Goal: Entertainment & Leisure: Browse casually

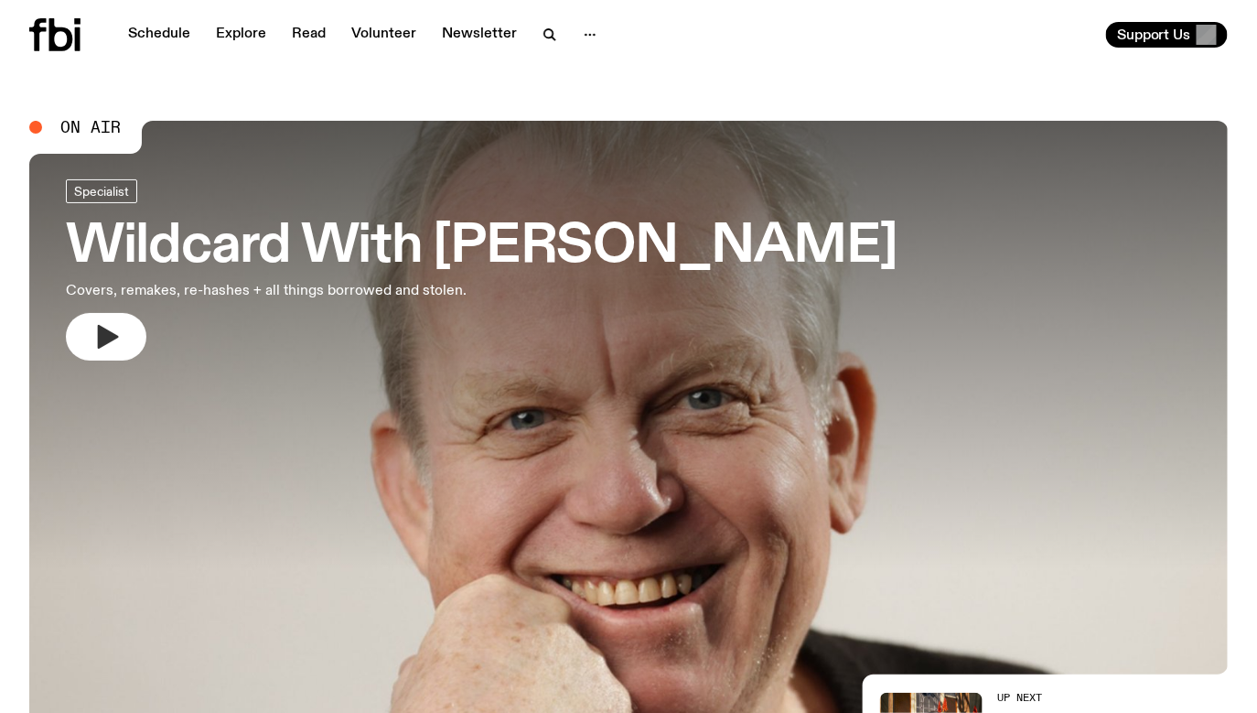
click at [95, 345] on icon "button" at bounding box center [105, 336] width 29 height 29
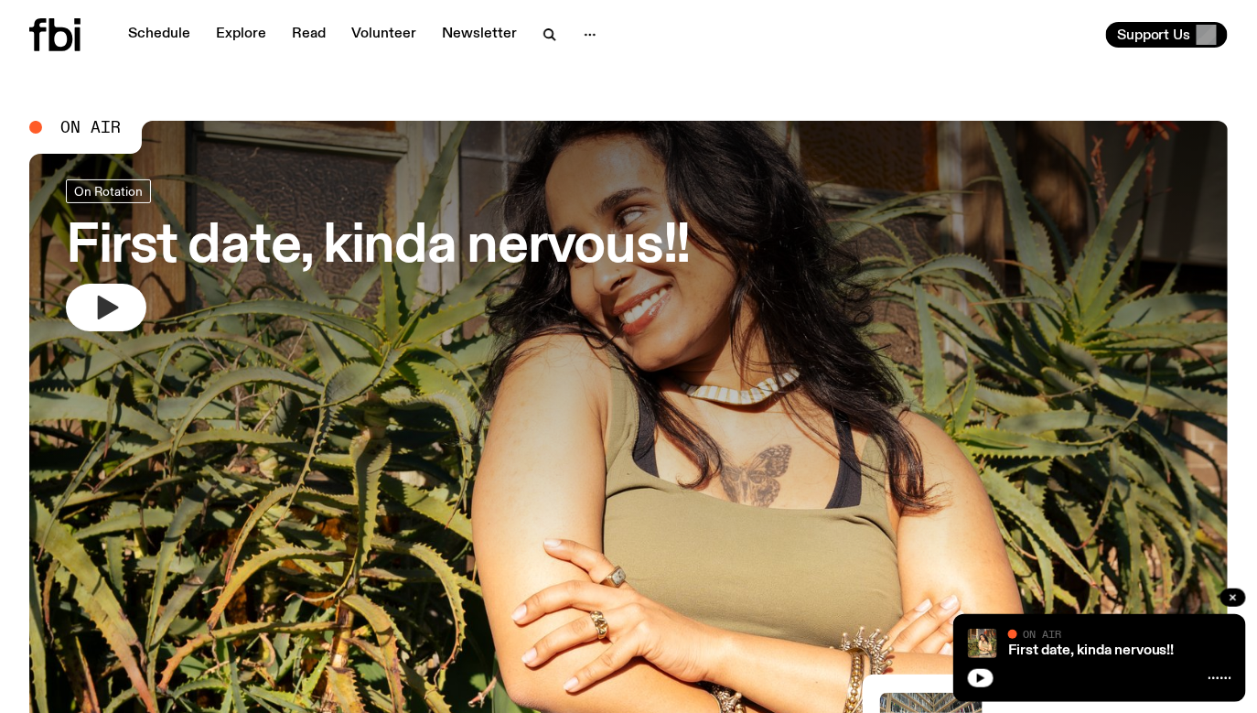
click at [106, 310] on icon "button" at bounding box center [108, 308] width 21 height 24
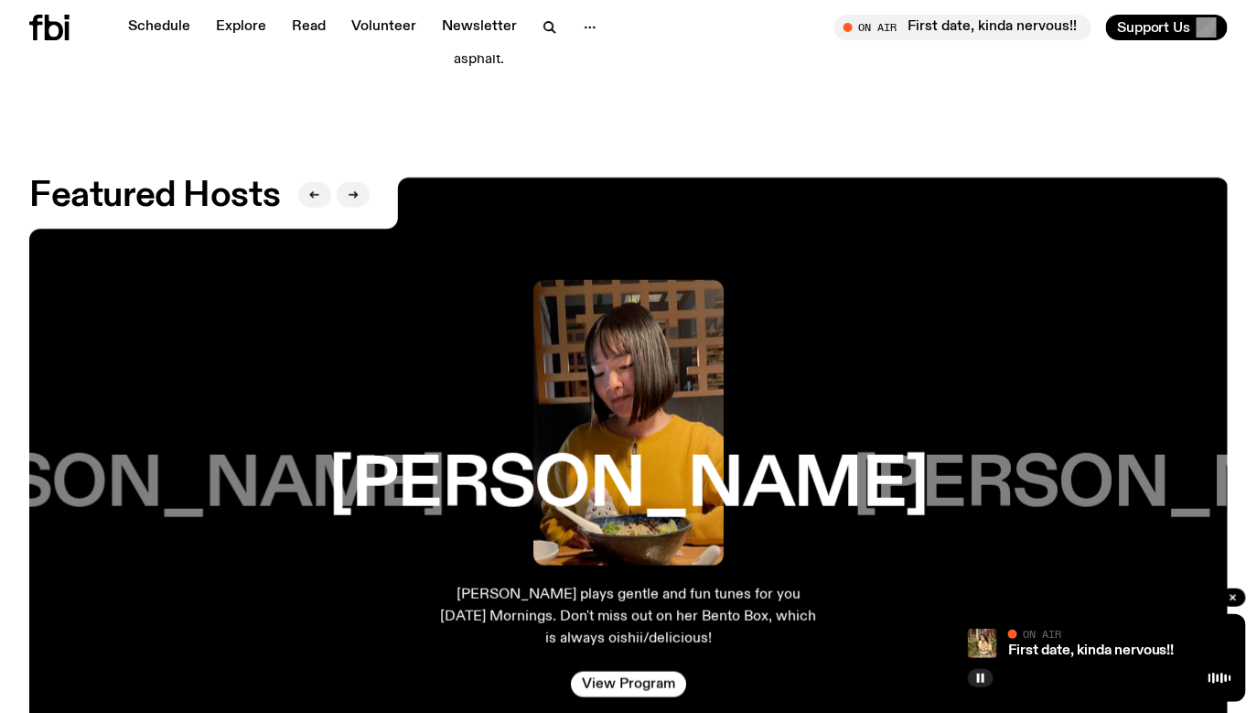
scroll to position [1879, 0]
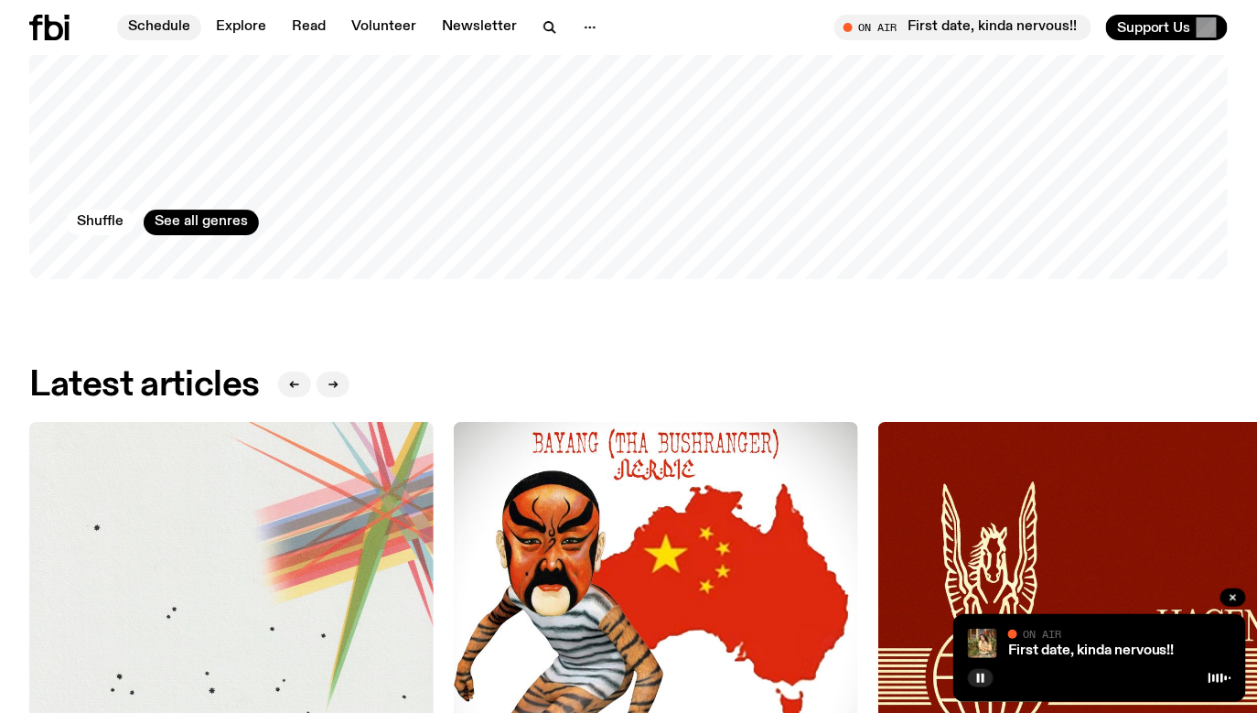
click at [167, 24] on link "Schedule" at bounding box center [159, 28] width 84 height 26
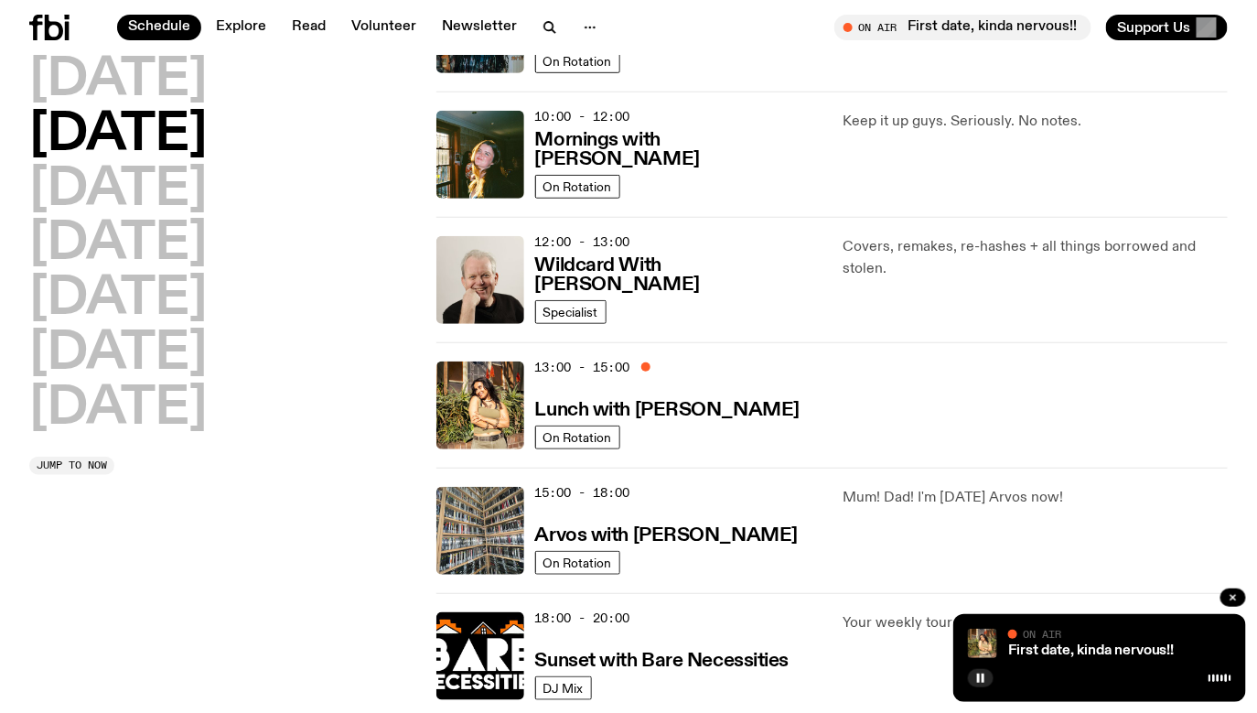
scroll to position [265, 0]
click at [62, 19] on icon at bounding box center [49, 28] width 40 height 26
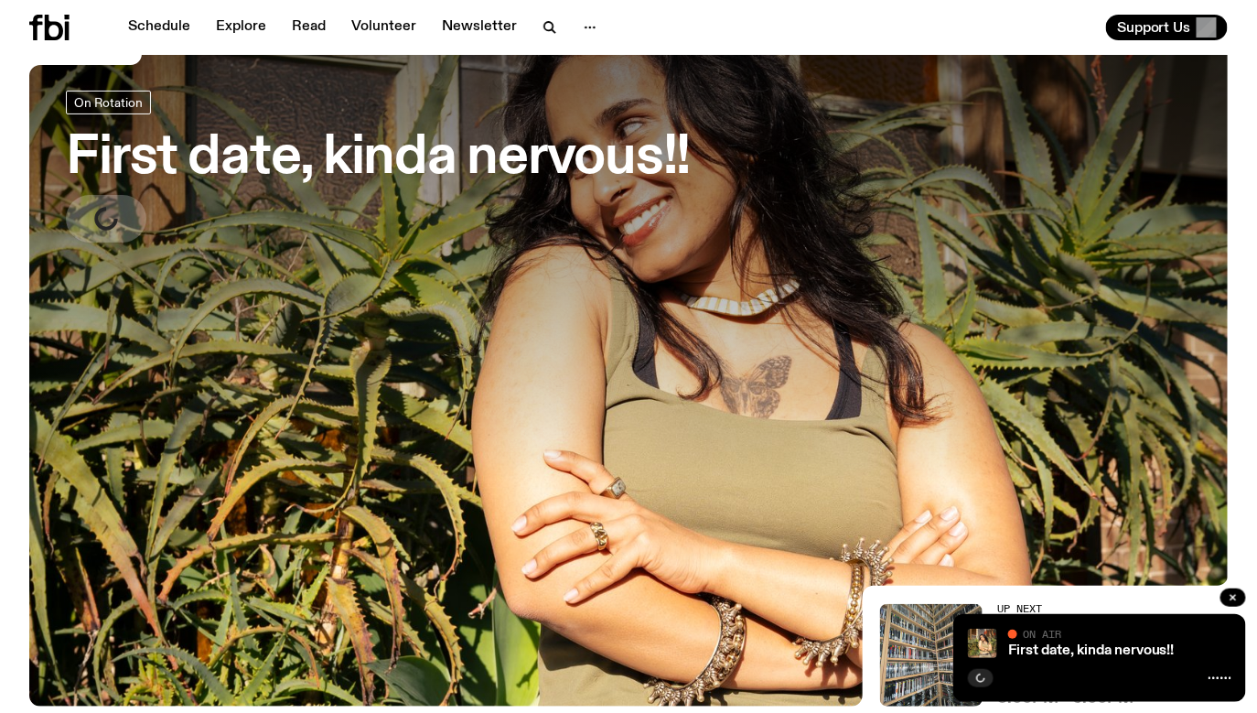
scroll to position [124, 0]
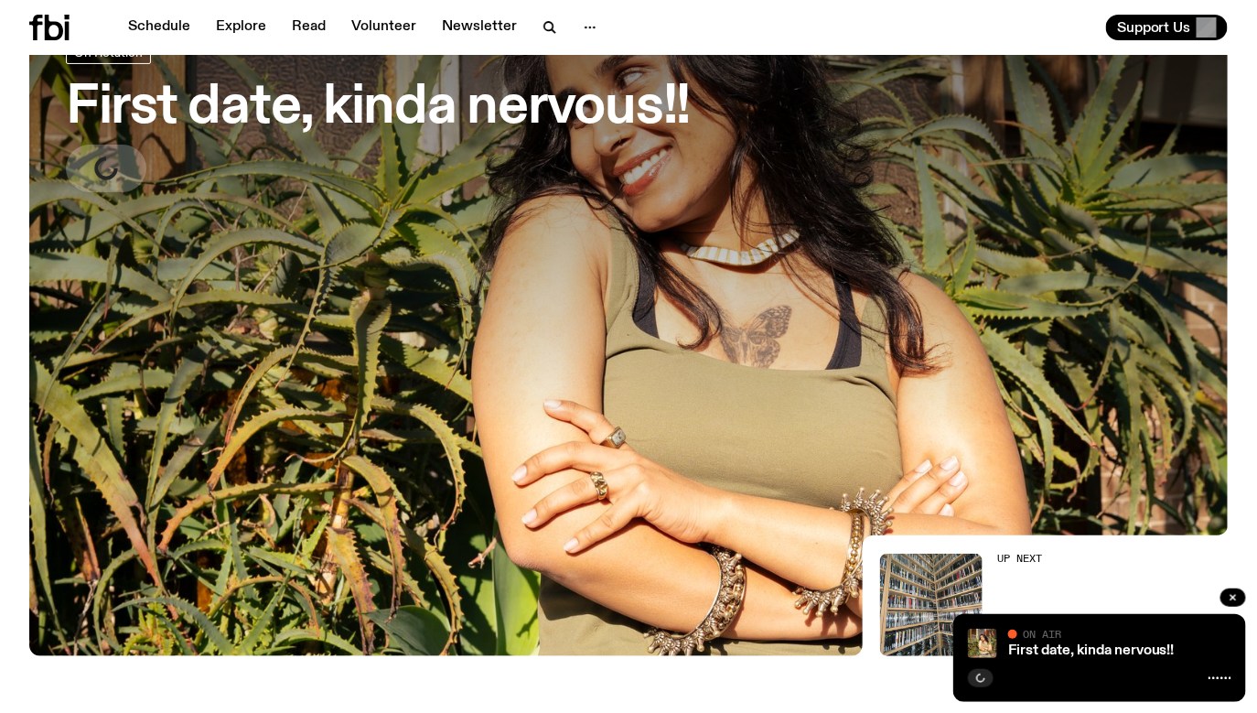
click at [258, 108] on h3 "First date, kinda nervous!!" at bounding box center [378, 107] width 625 height 51
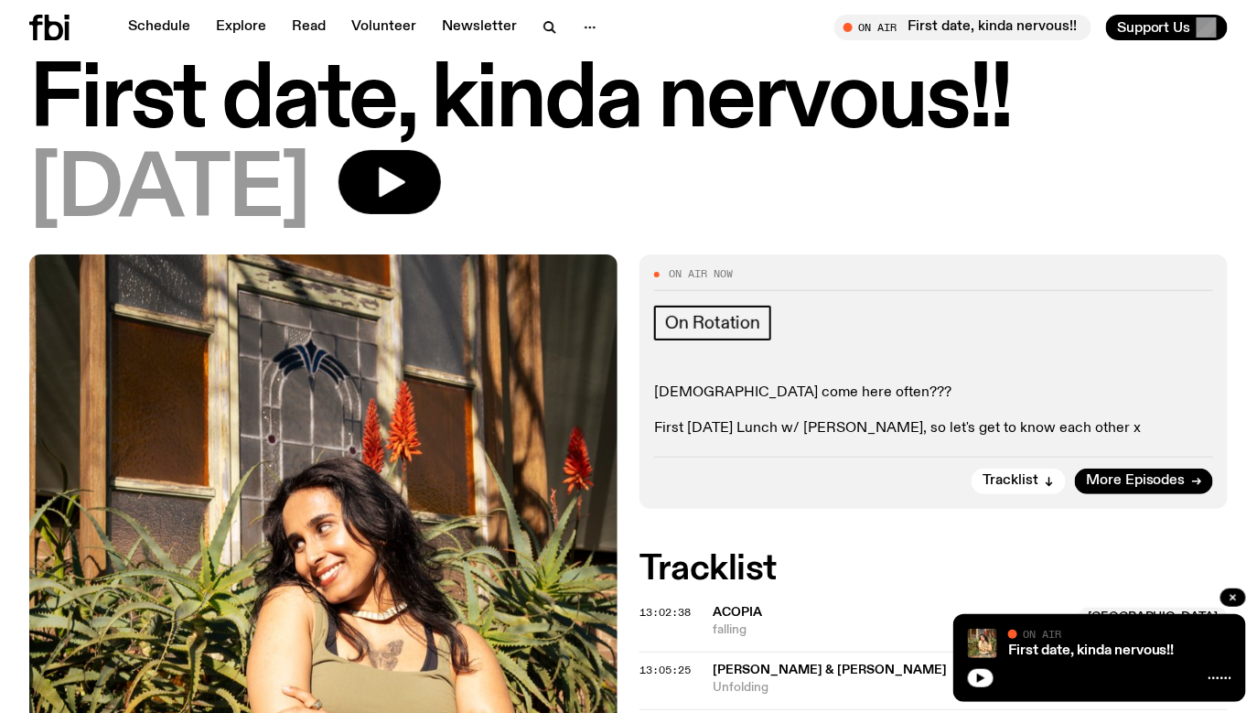
scroll to position [46, 0]
click at [441, 172] on button "button" at bounding box center [390, 182] width 102 height 64
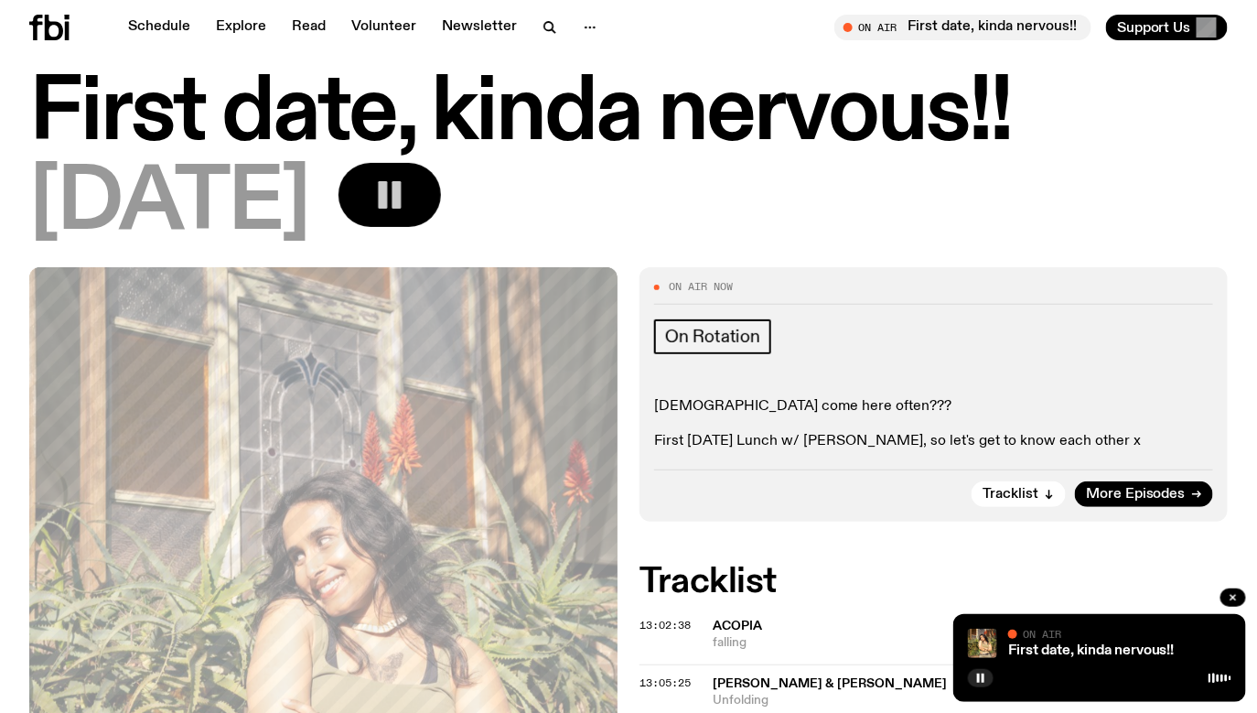
scroll to position [36, 0]
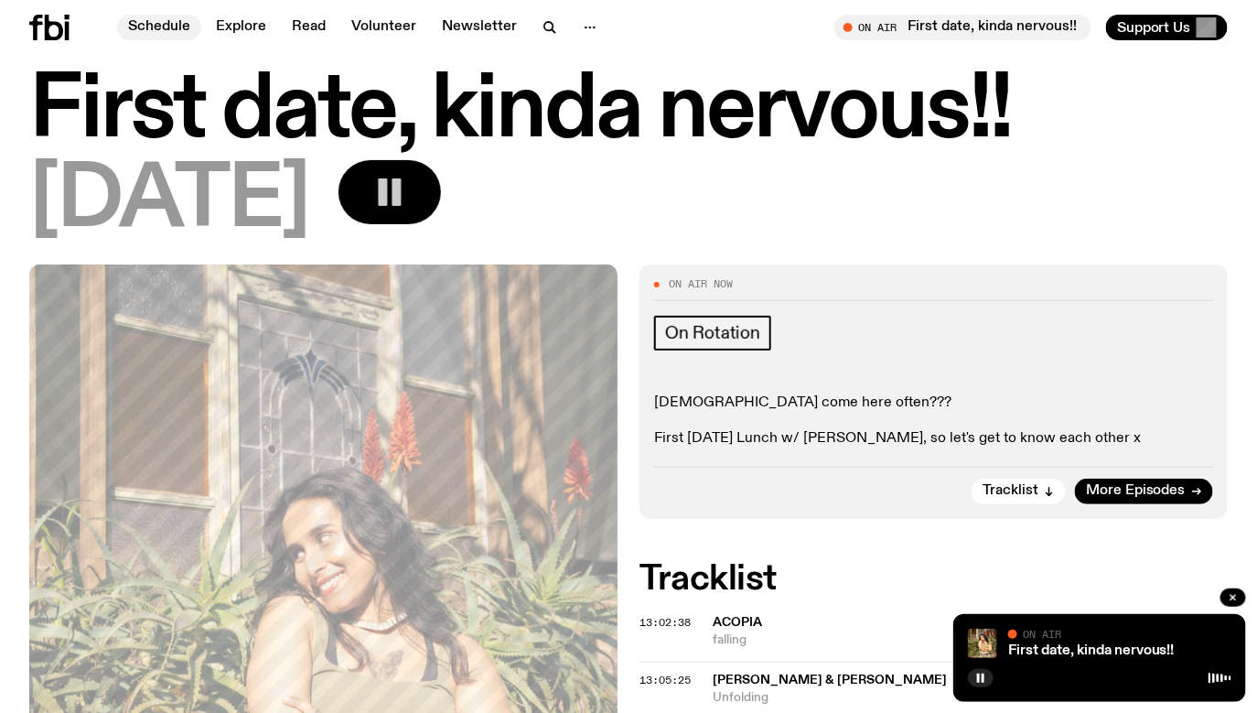
click at [168, 28] on link "Schedule" at bounding box center [159, 28] width 84 height 26
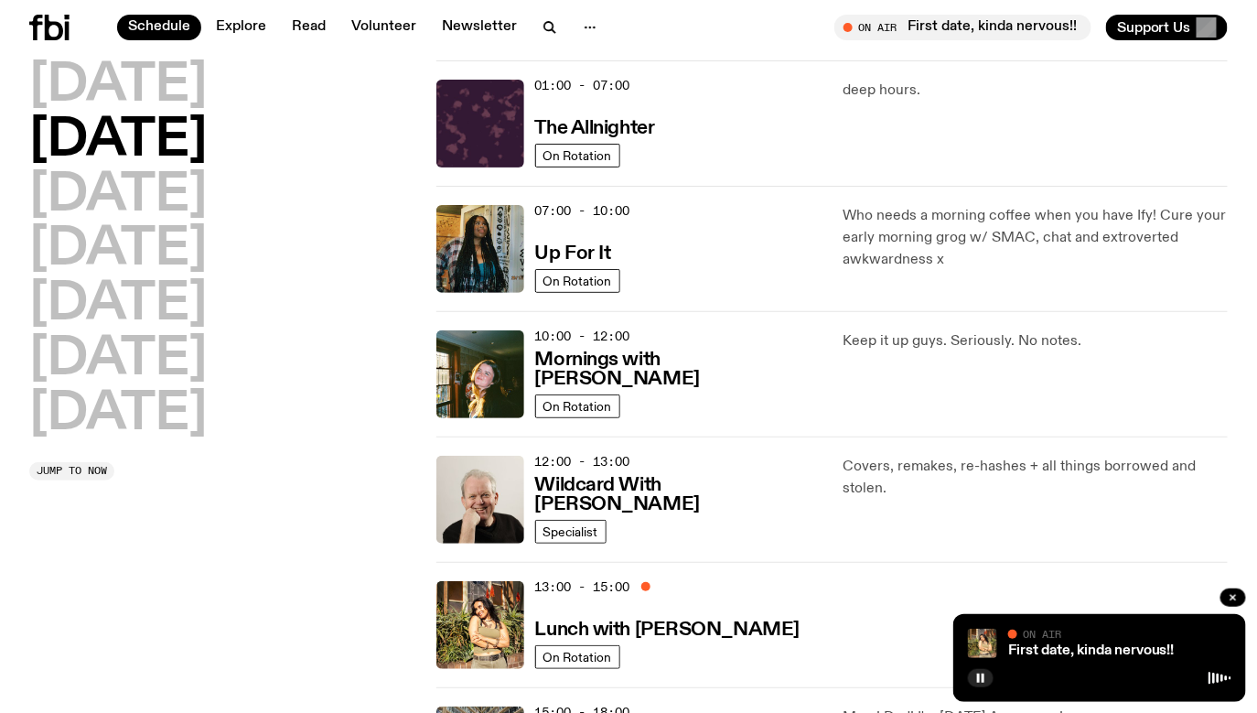
scroll to position [32, 0]
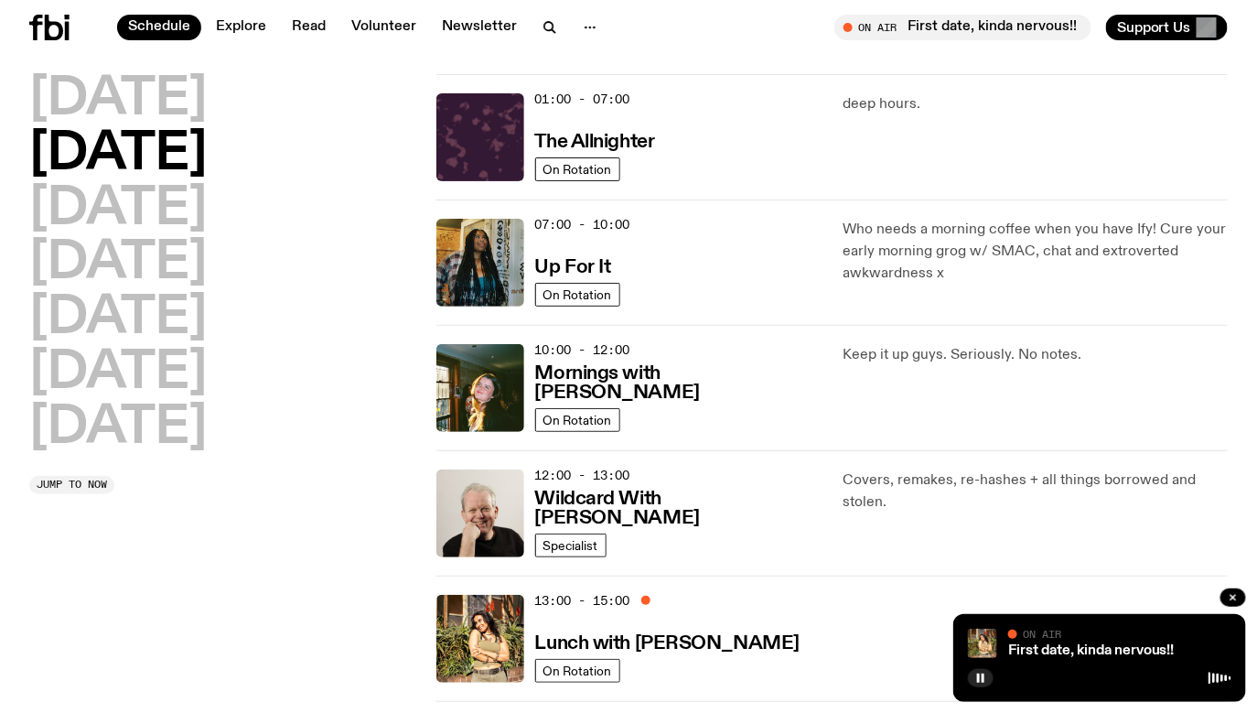
click at [930, 252] on p "Who needs a morning coffee when you have Ify! Cure your early morning grog w/ S…" at bounding box center [1035, 252] width 385 height 66
click at [579, 262] on h3 "Up For It" at bounding box center [573, 267] width 76 height 19
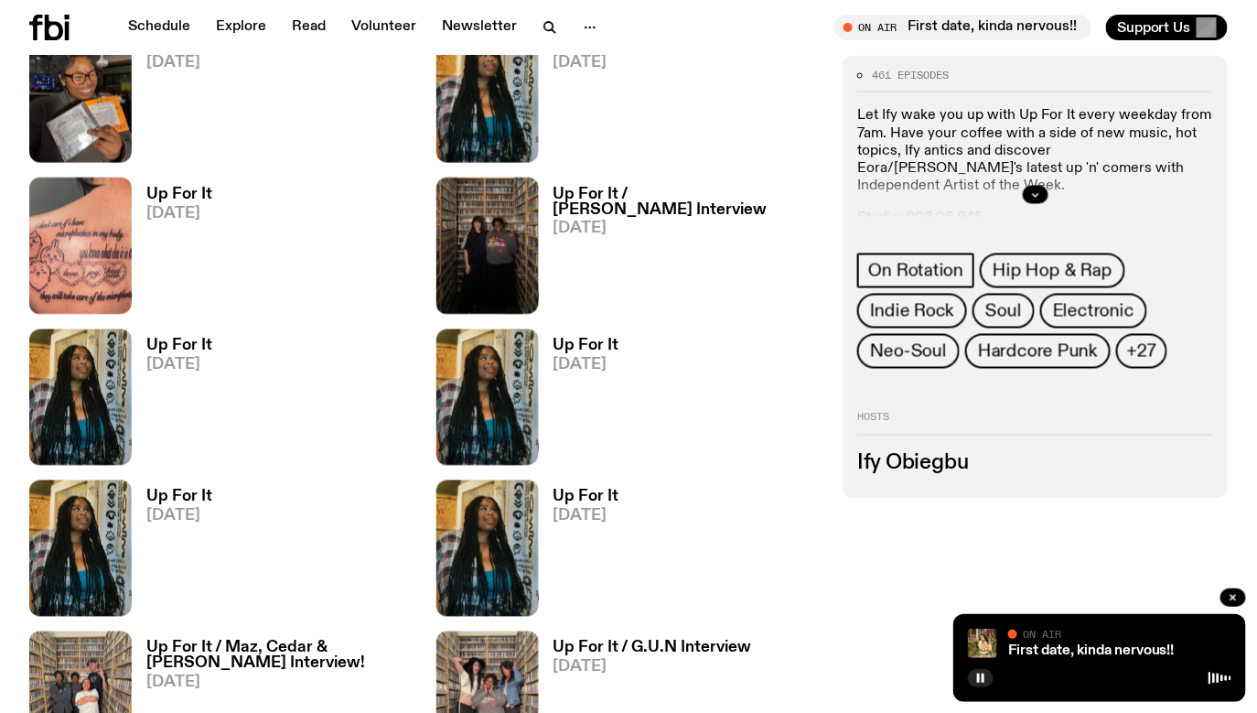
scroll to position [872, 0]
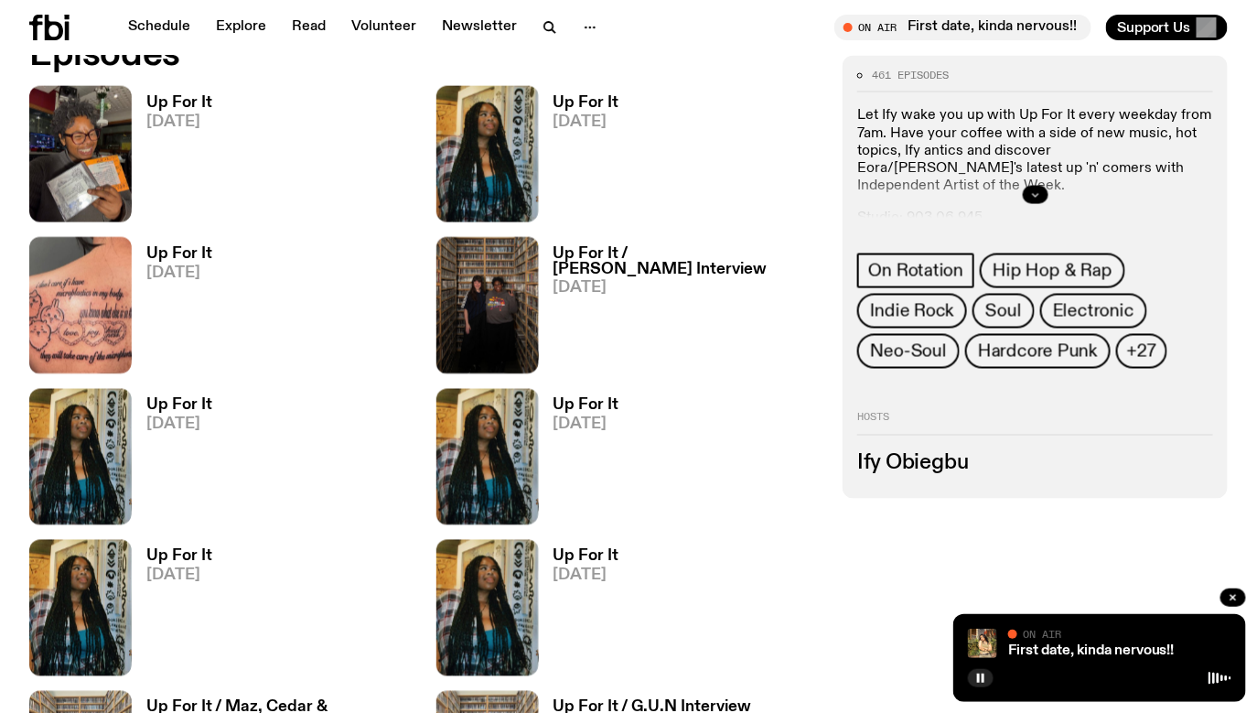
click at [1038, 192] on icon "button" at bounding box center [1035, 193] width 11 height 11
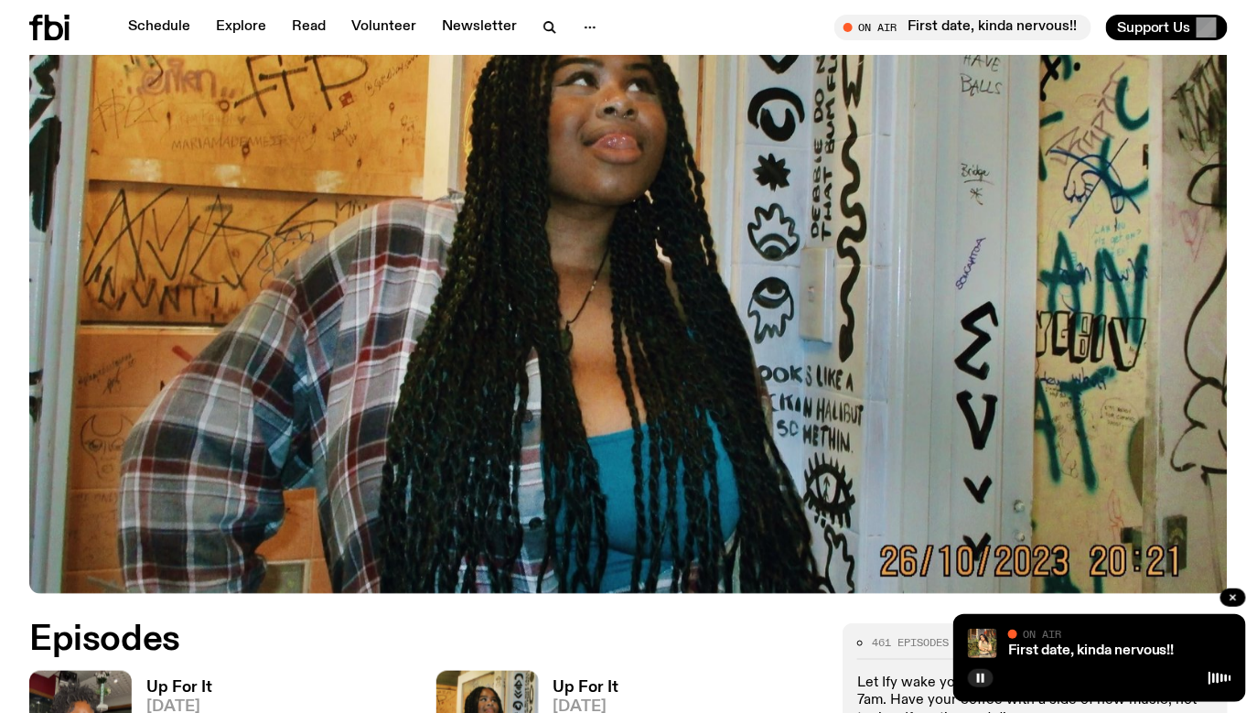
scroll to position [0, 0]
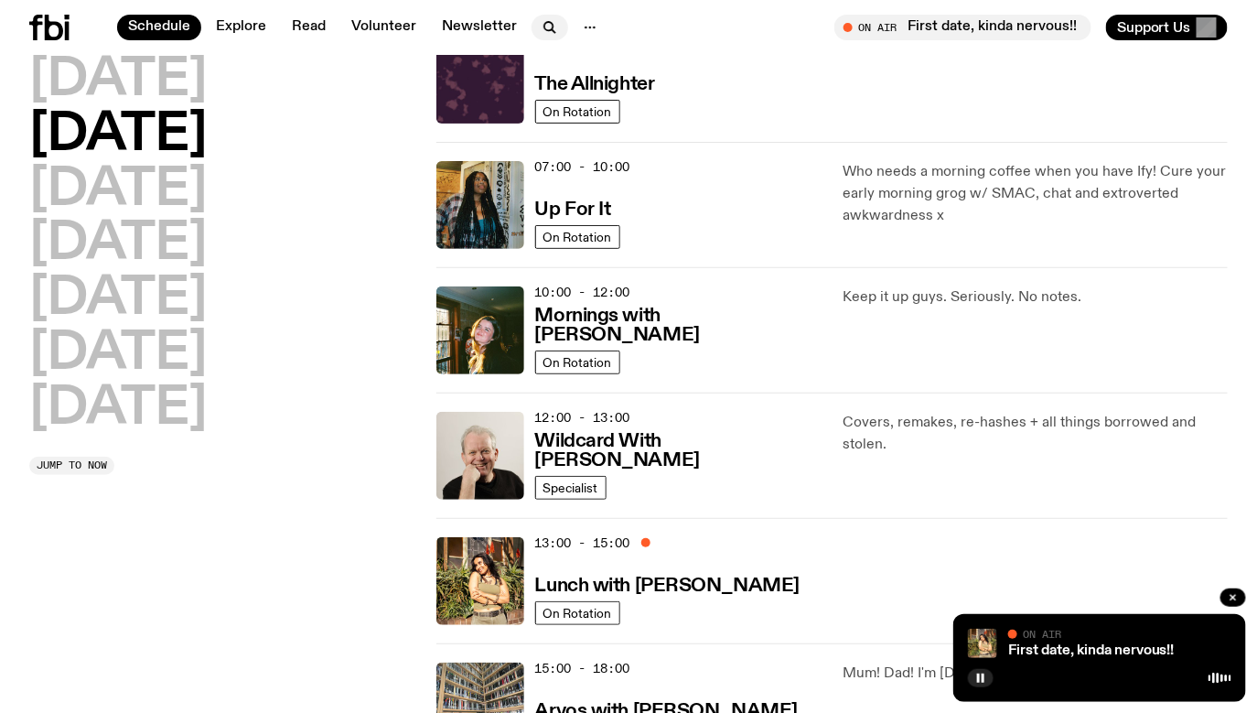
scroll to position [87, 0]
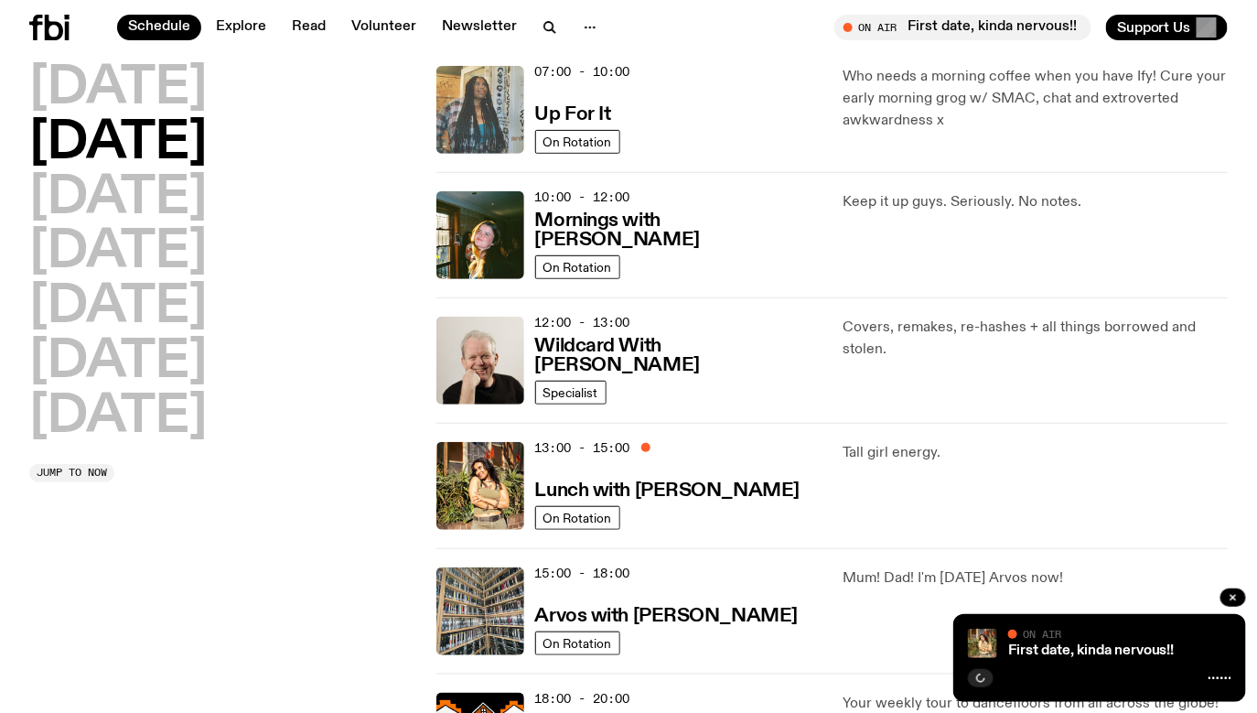
scroll to position [195, 0]
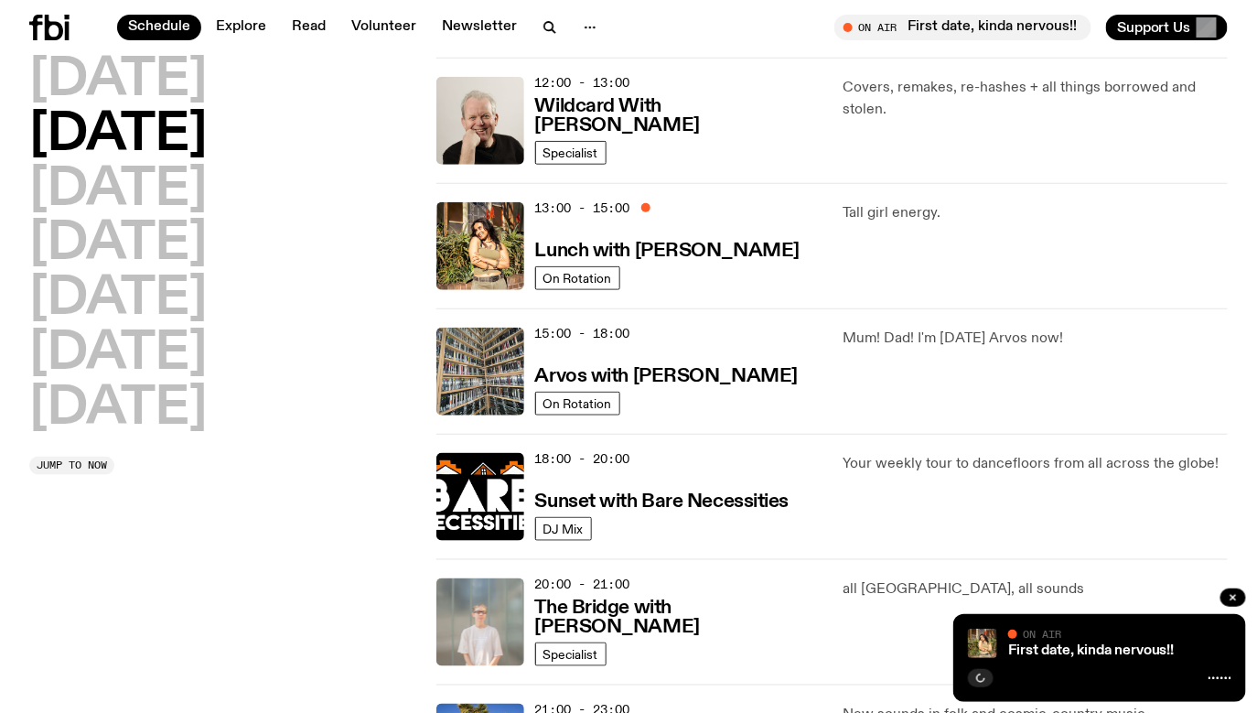
scroll to position [423, 0]
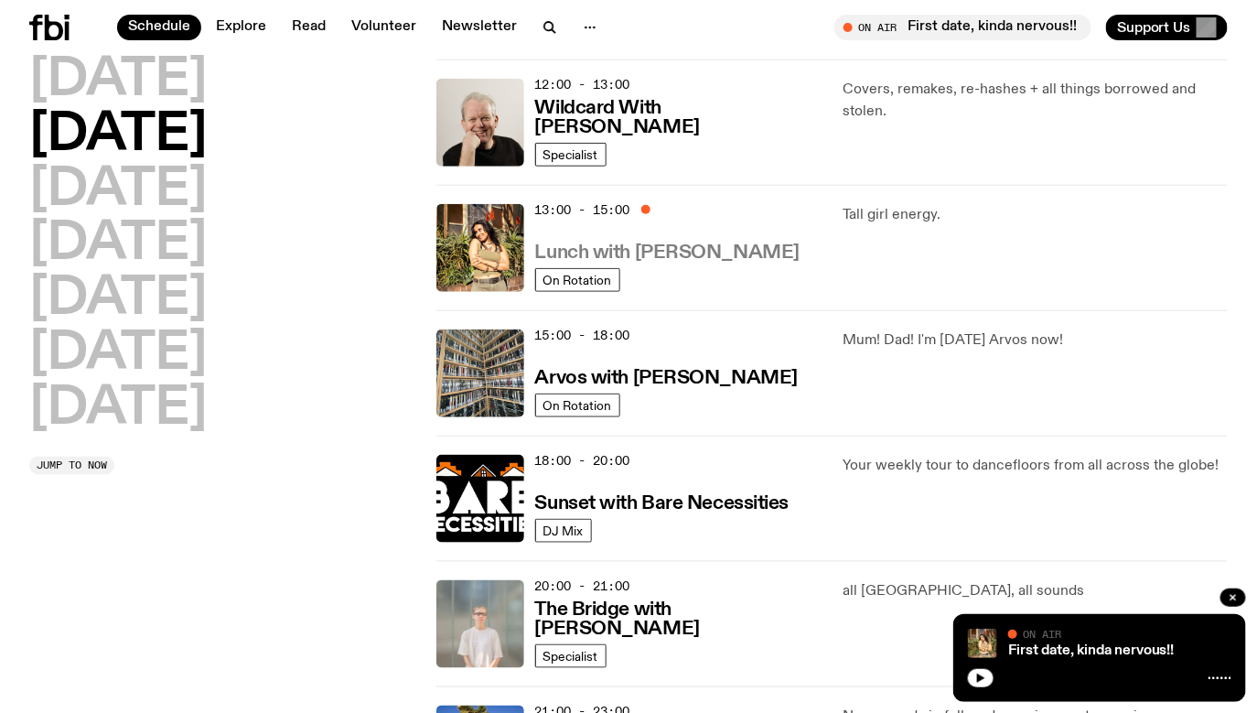
click at [663, 247] on h3 "Lunch with [PERSON_NAME]" at bounding box center [667, 252] width 264 height 19
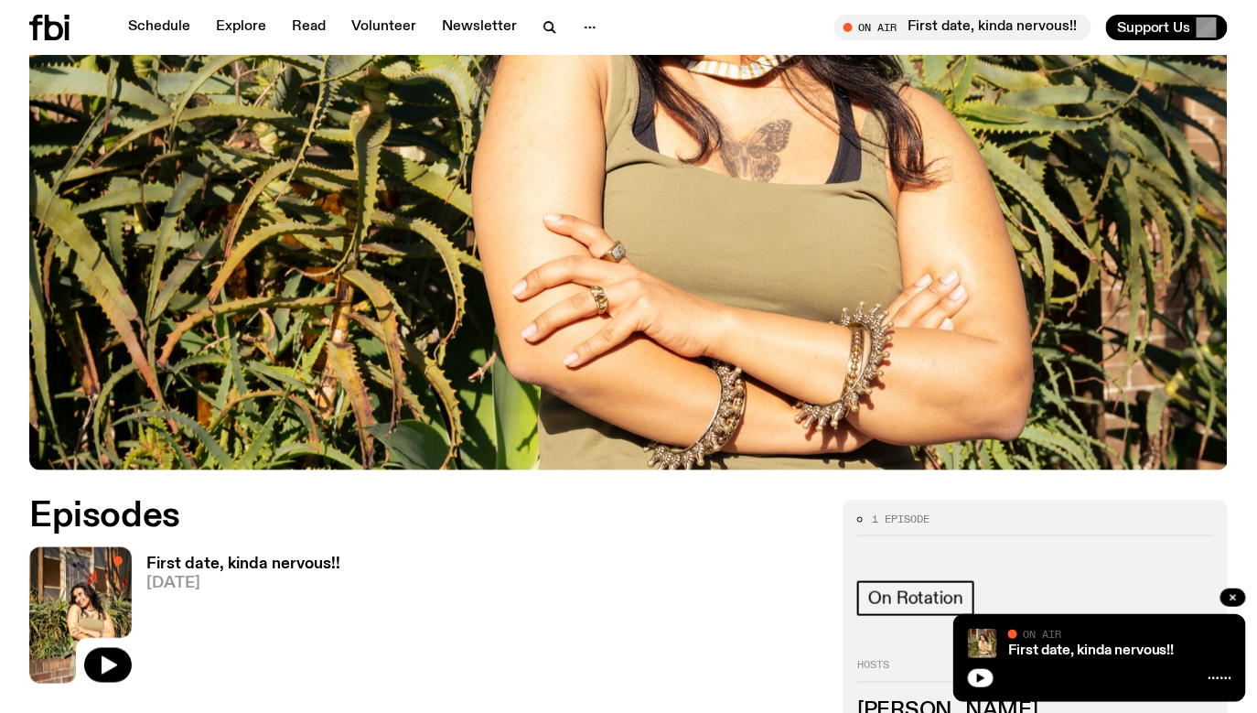
scroll to position [436, 0]
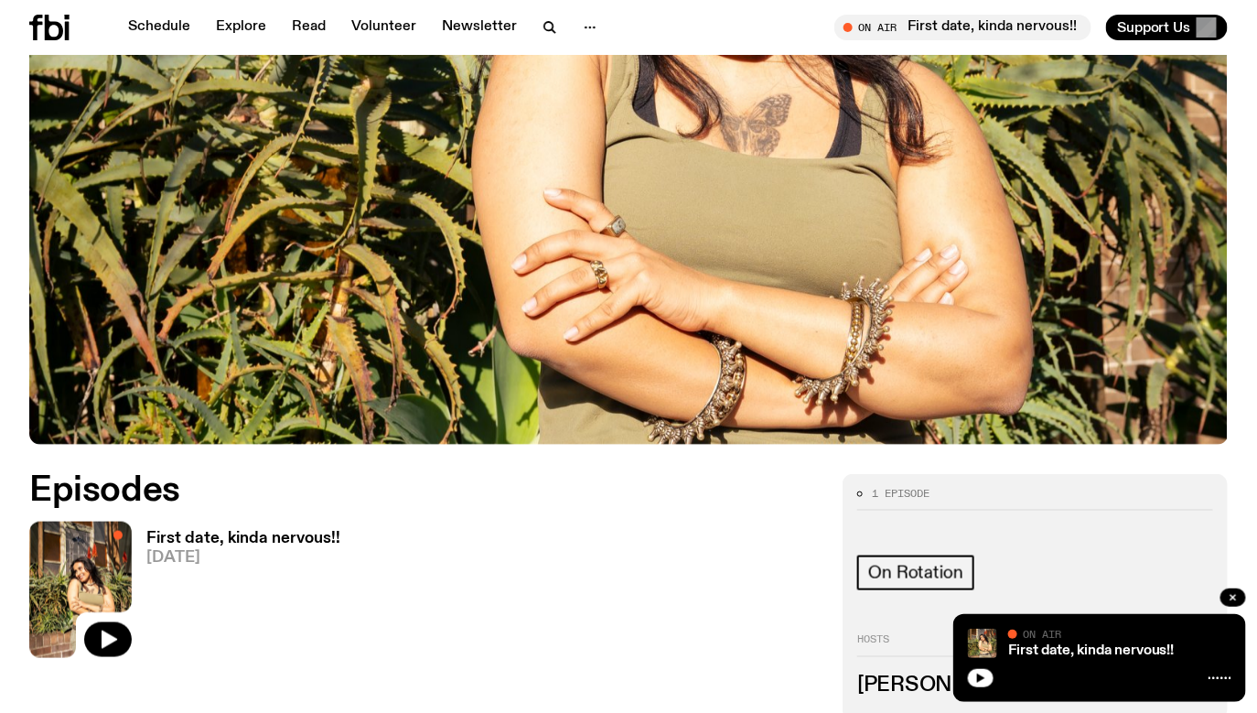
click at [969, 686] on div at bounding box center [1099, 676] width 263 height 22
click at [986, 676] on button "button" at bounding box center [981, 678] width 26 height 18
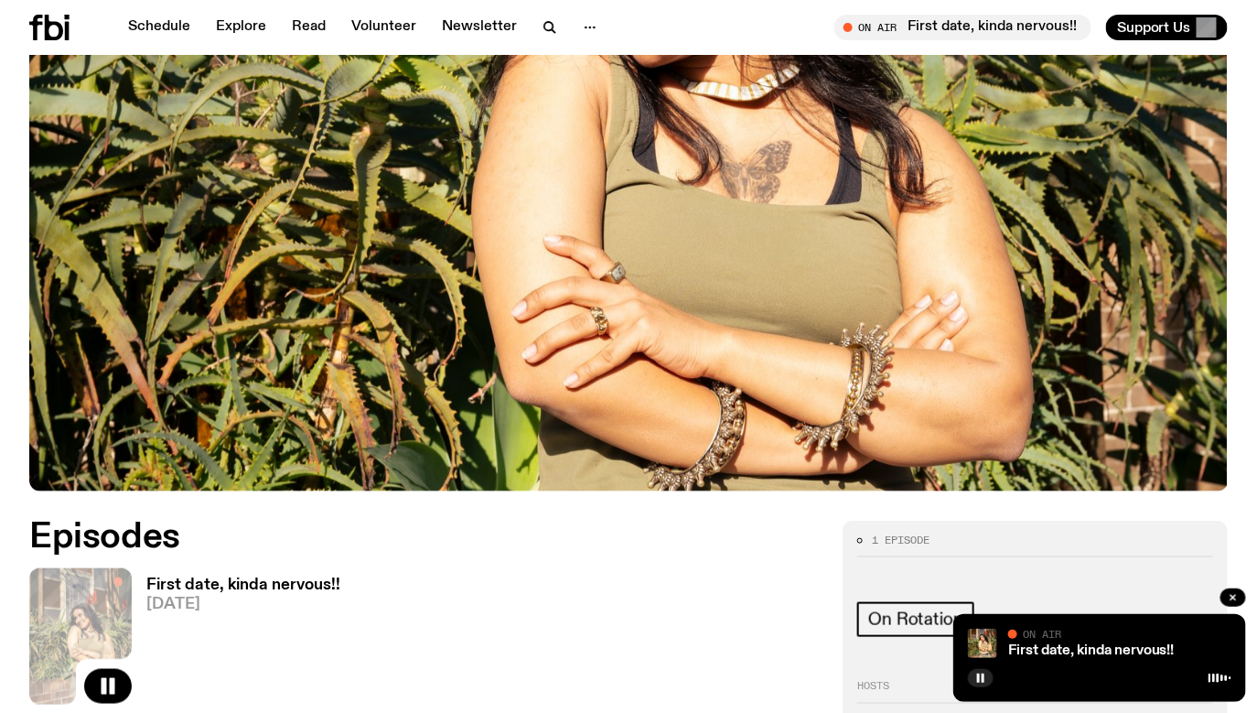
scroll to position [0, 0]
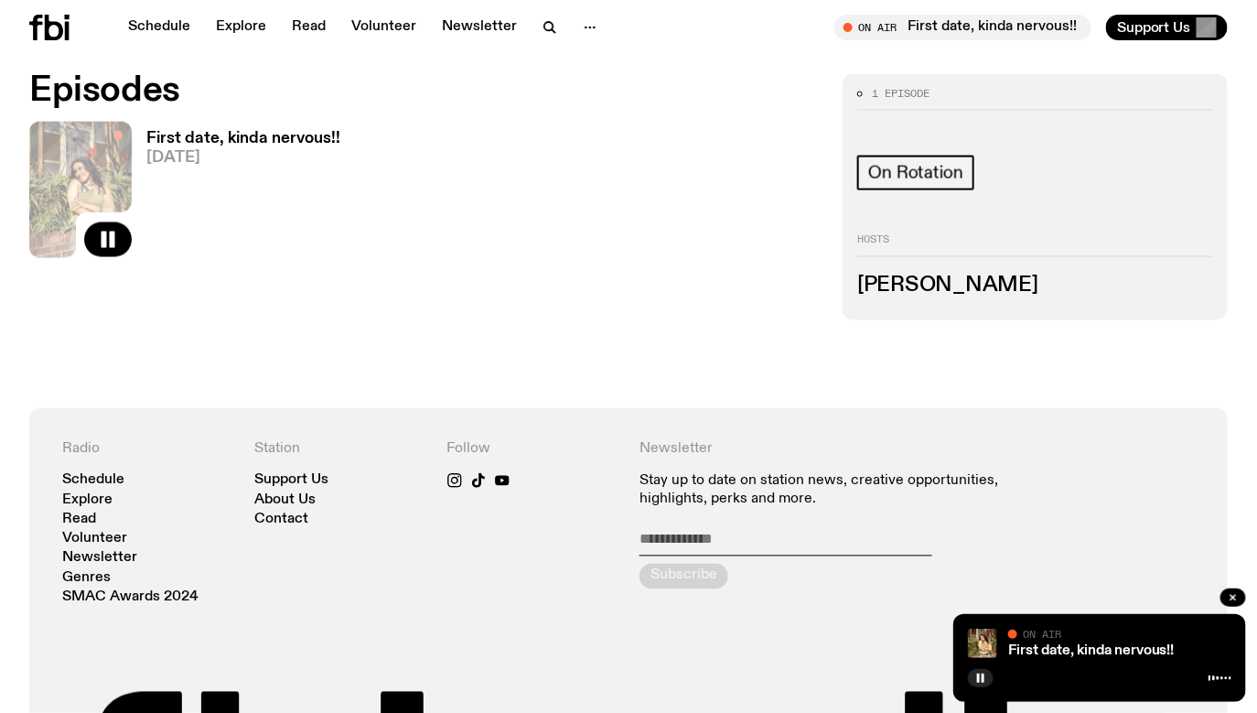
scroll to position [810, 0]
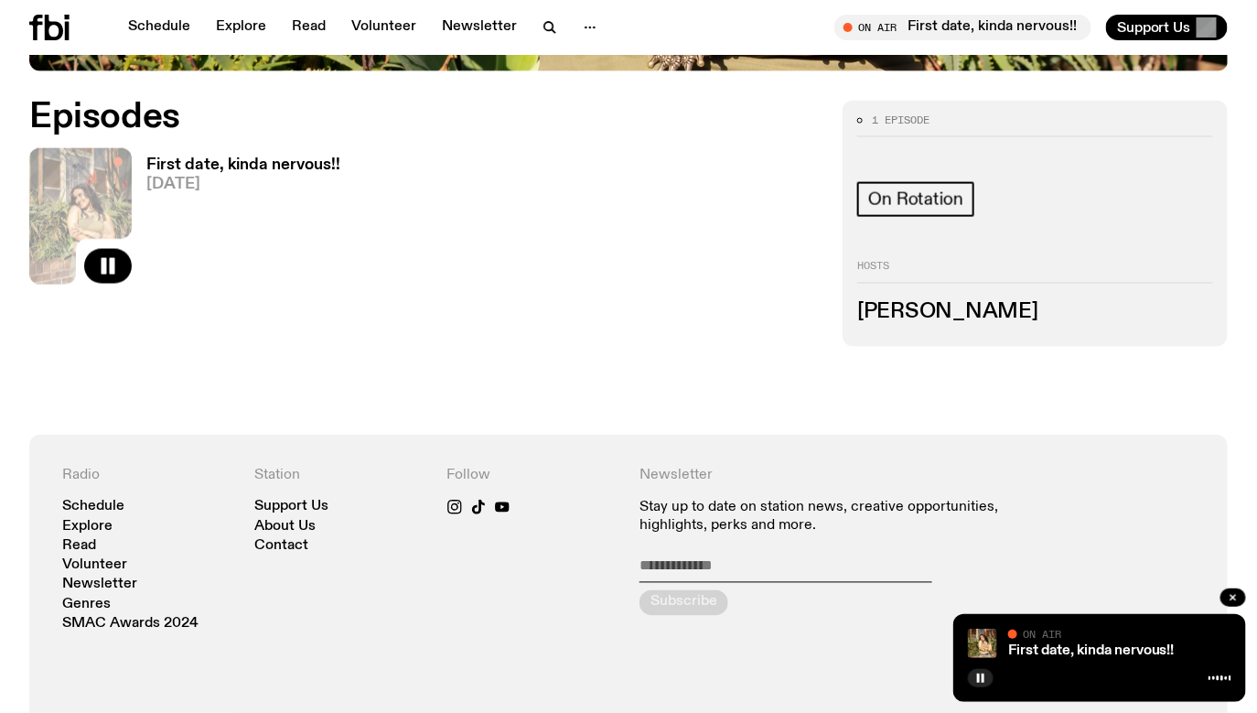
click at [263, 167] on h3 "First date, kinda nervous!!" at bounding box center [243, 165] width 194 height 16
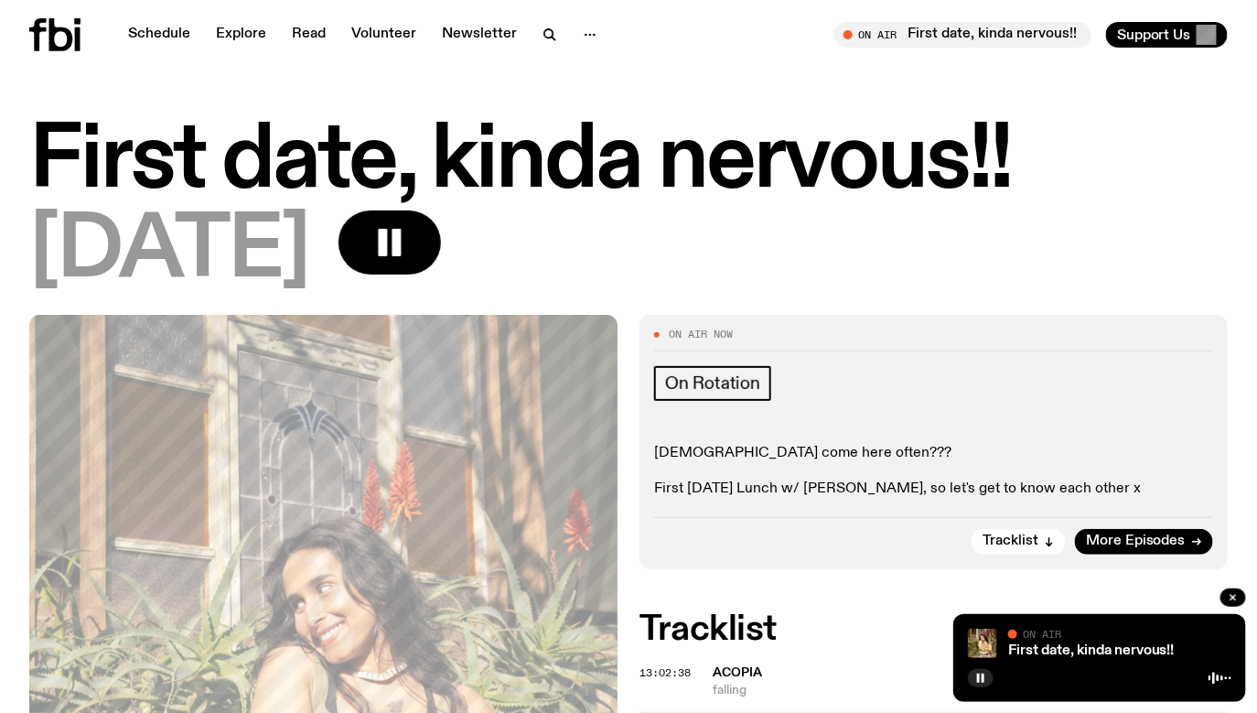
click at [64, 33] on icon at bounding box center [54, 34] width 51 height 33
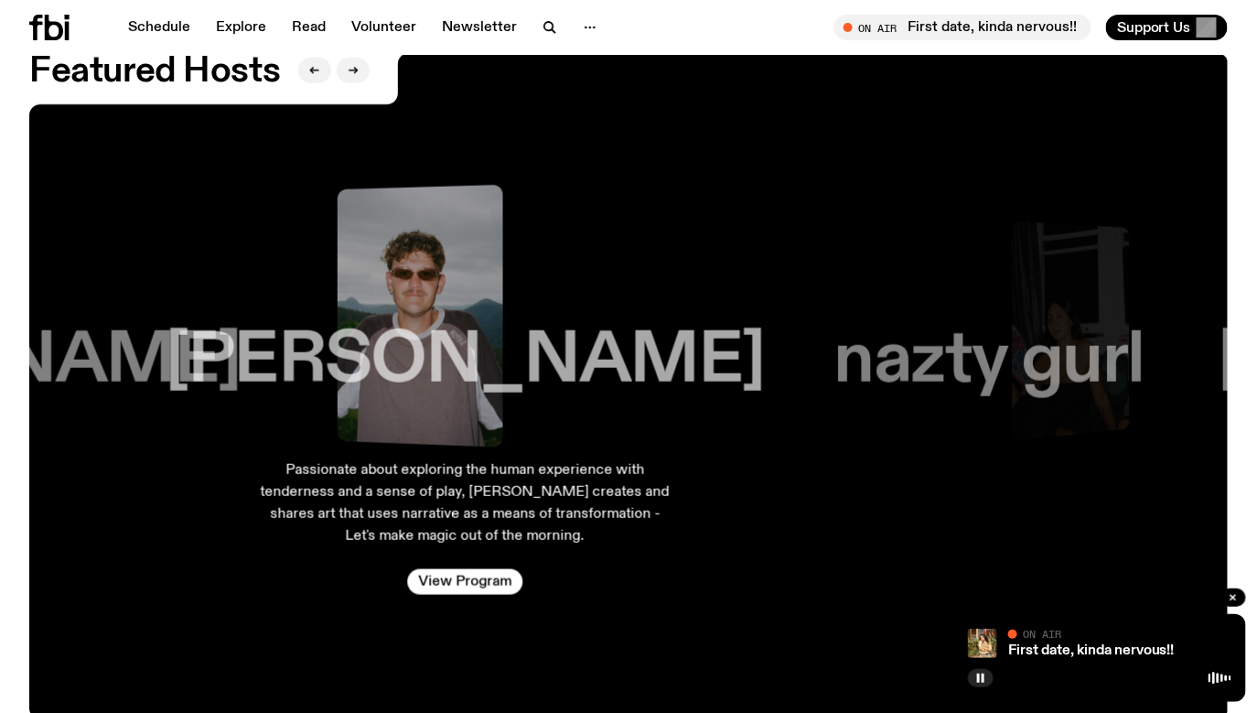
scroll to position [2911, 0]
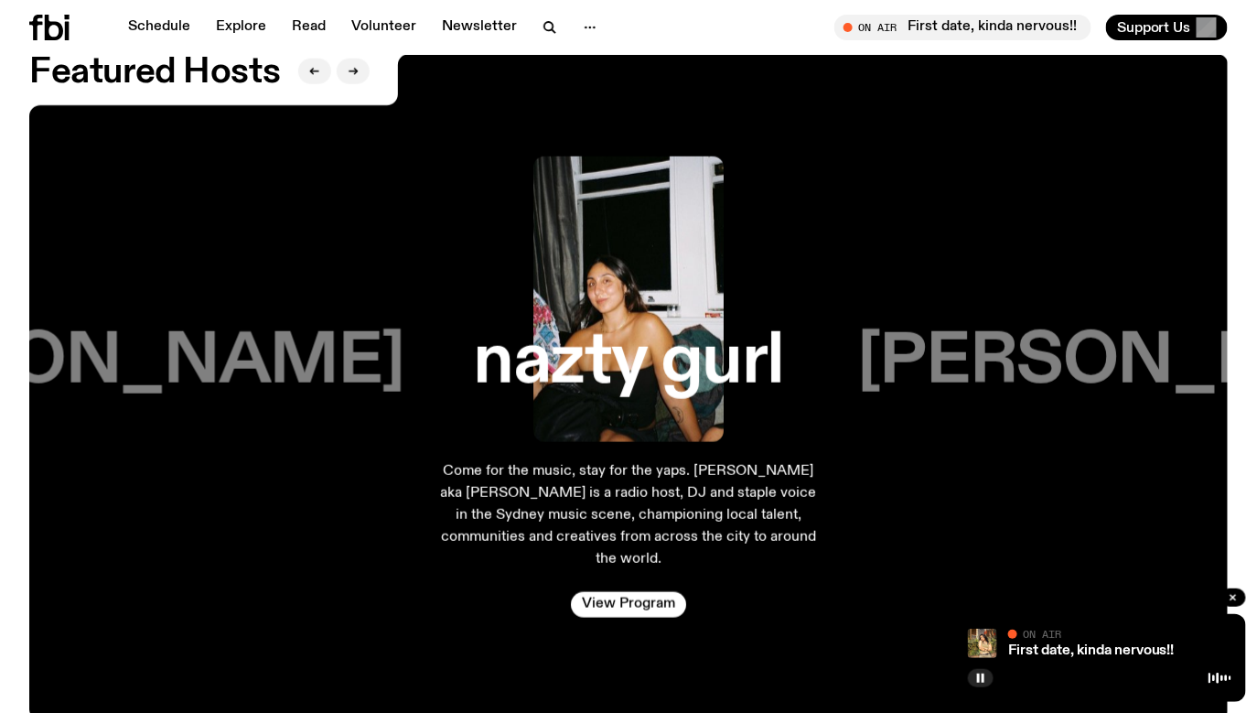
click at [984, 345] on h3 "[PERSON_NAME]" at bounding box center [1156, 363] width 599 height 70
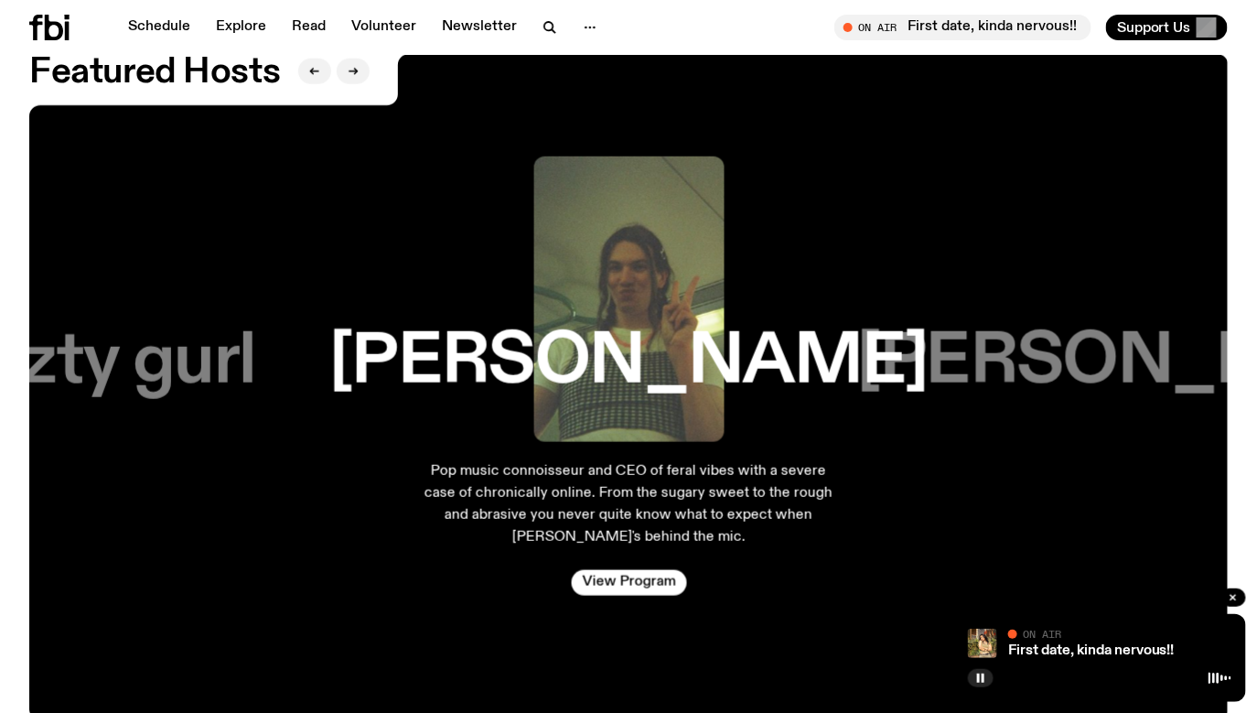
click at [982, 341] on div "[PERSON_NAME]" at bounding box center [1157, 363] width 381 height 70
click at [1077, 343] on h3 "[PERSON_NAME]" at bounding box center [1156, 363] width 599 height 70
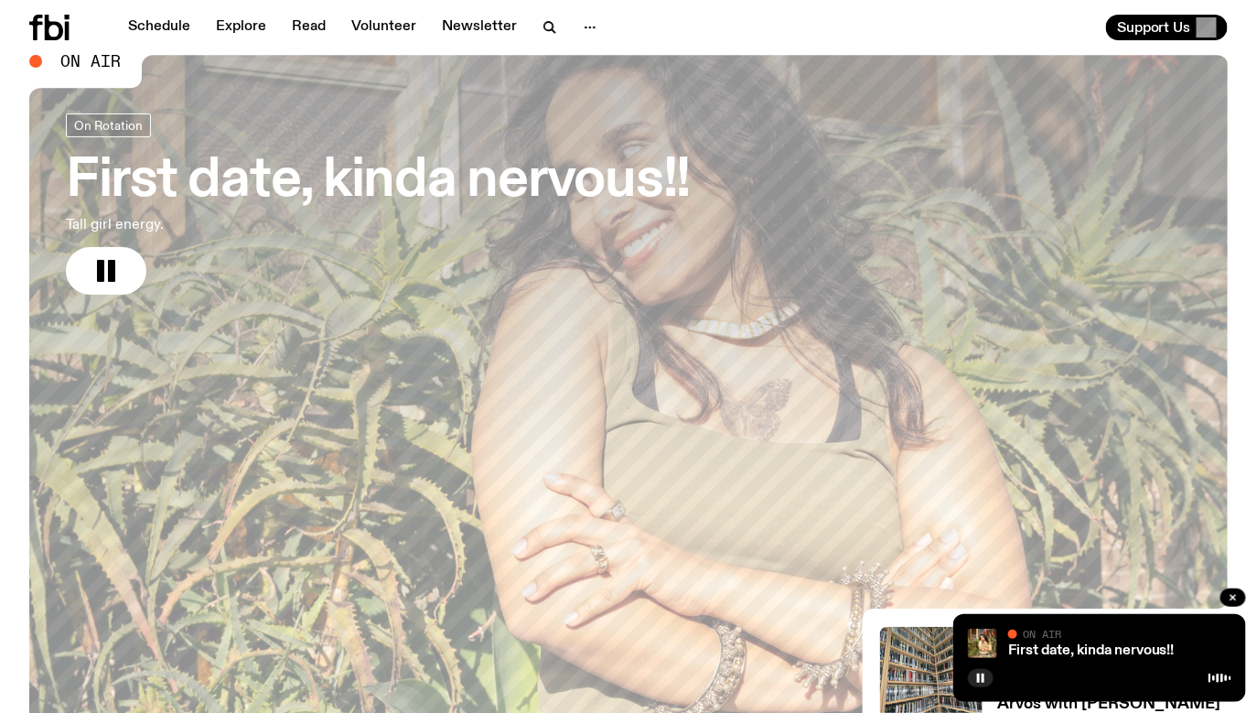
scroll to position [88, 0]
